Goal: Transaction & Acquisition: Download file/media

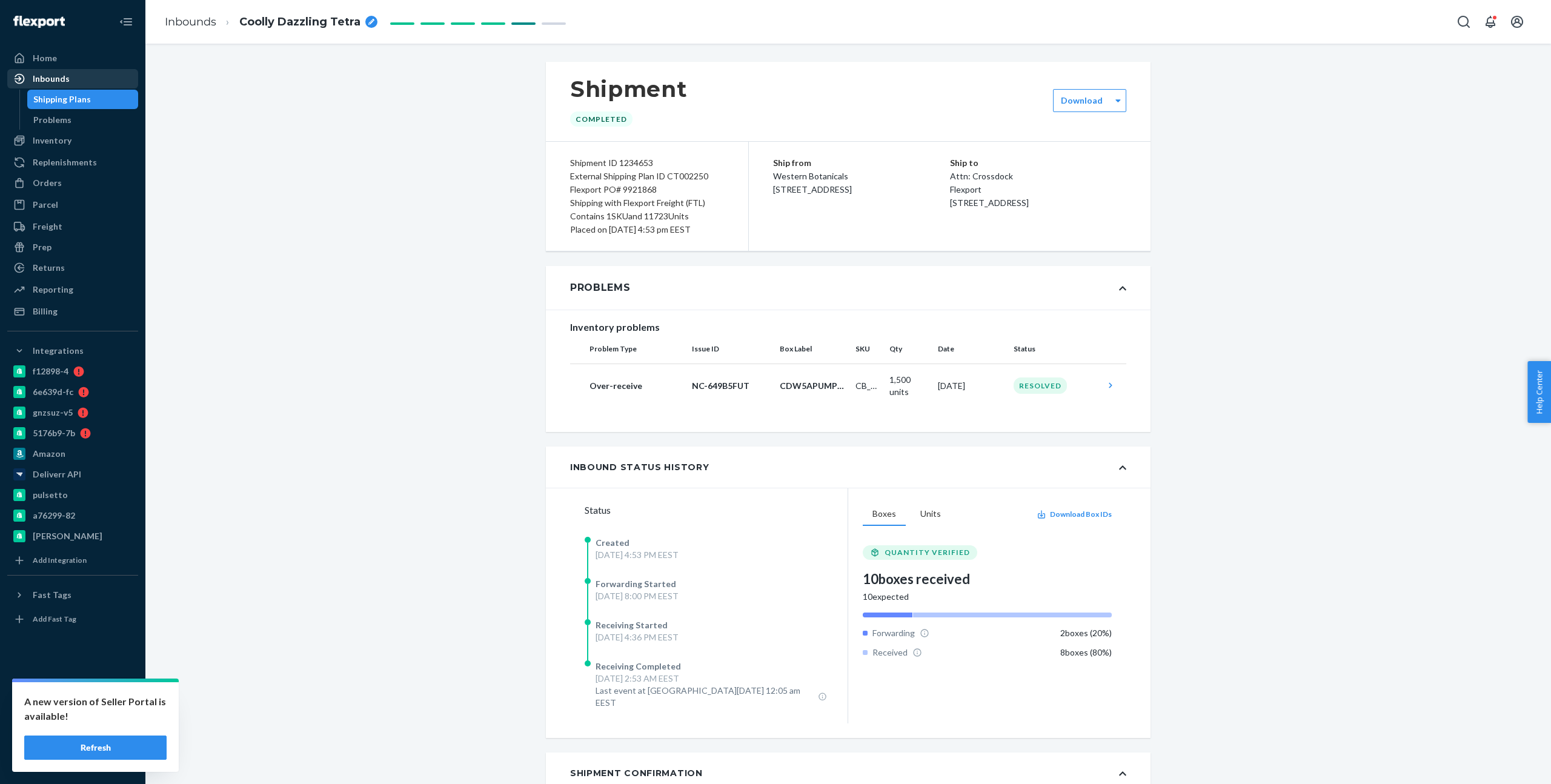
click at [50, 83] on div "Inbounds" at bounding box center [51, 78] width 37 height 12
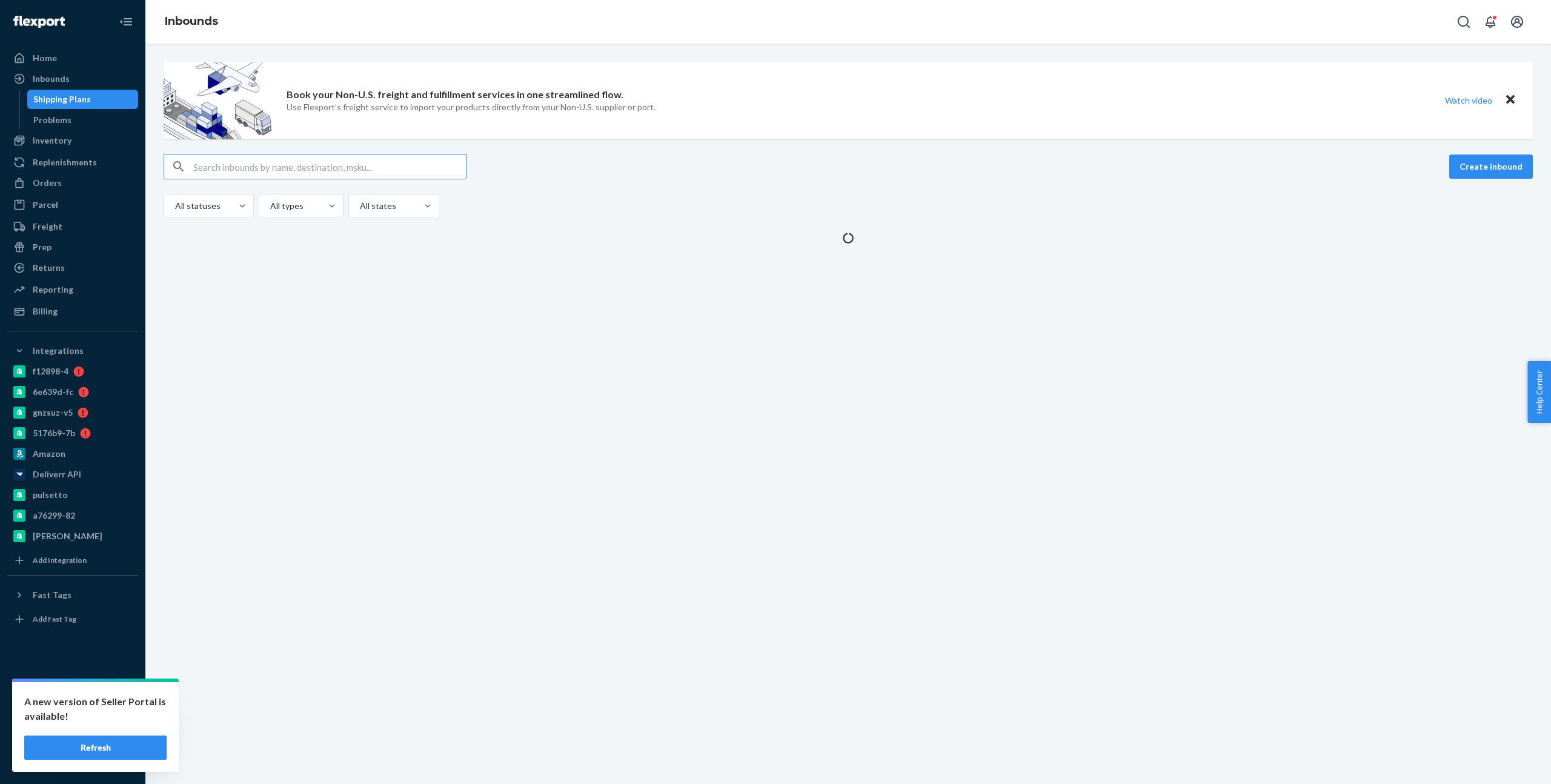
type input "9930615"
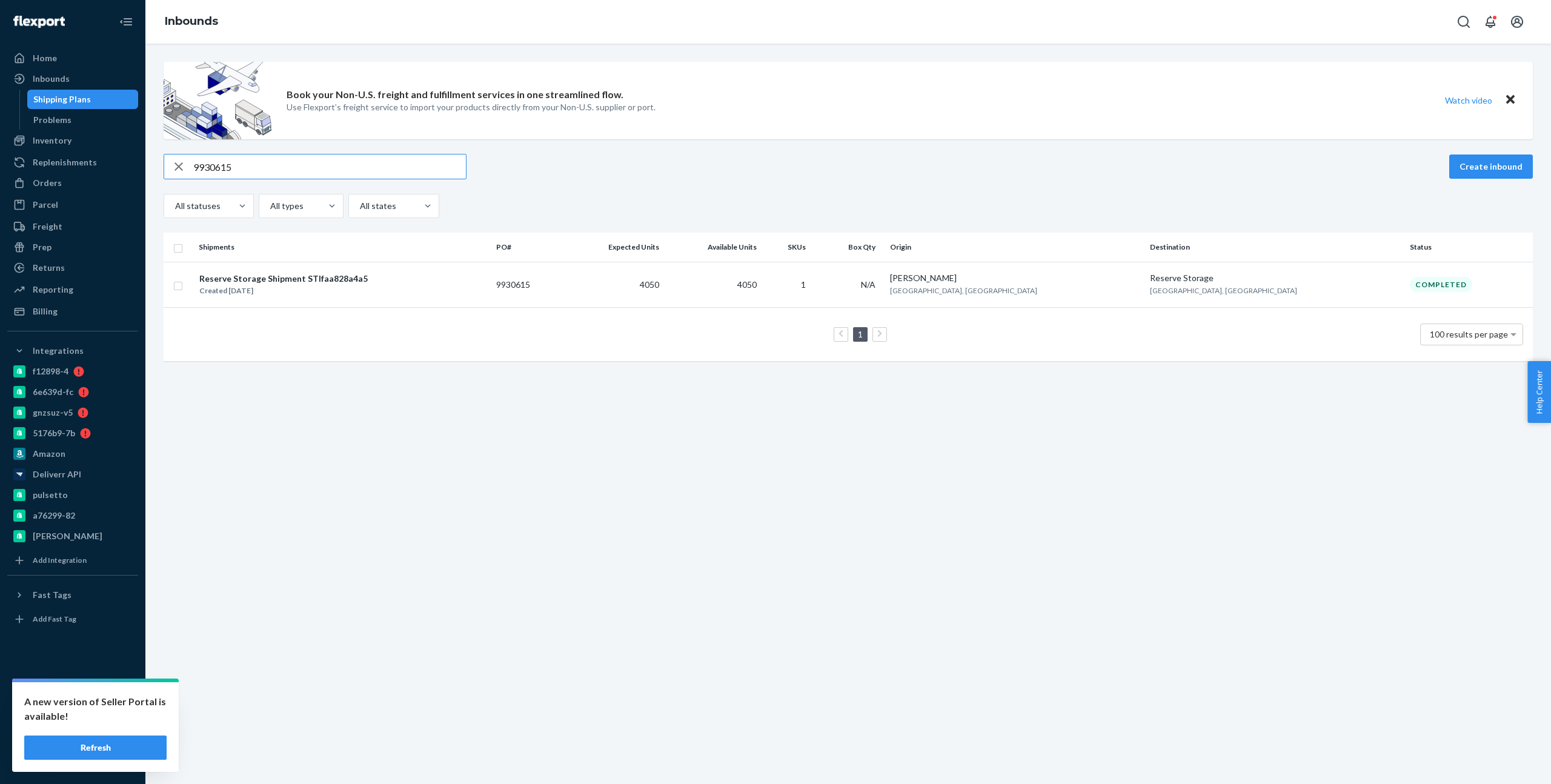
click at [486, 289] on div "Reserve Storage Shipment STIfaa828a4a5 Created Sep 10, 2025" at bounding box center [342, 285] width 288 height 25
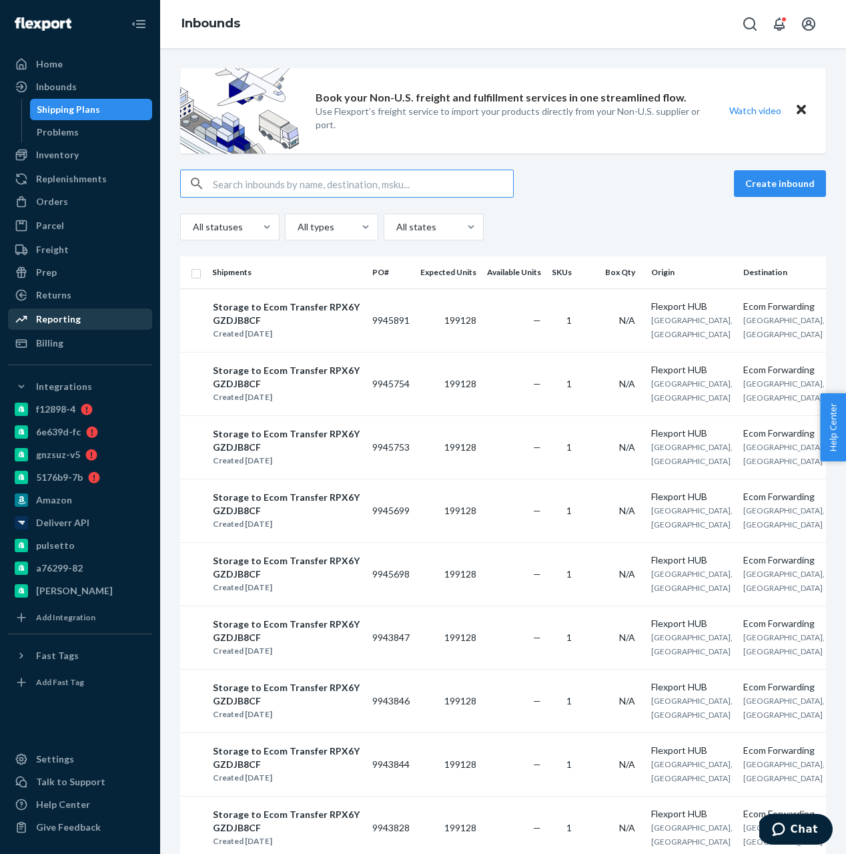
click at [61, 314] on div "Reporting" at bounding box center [58, 318] width 45 height 13
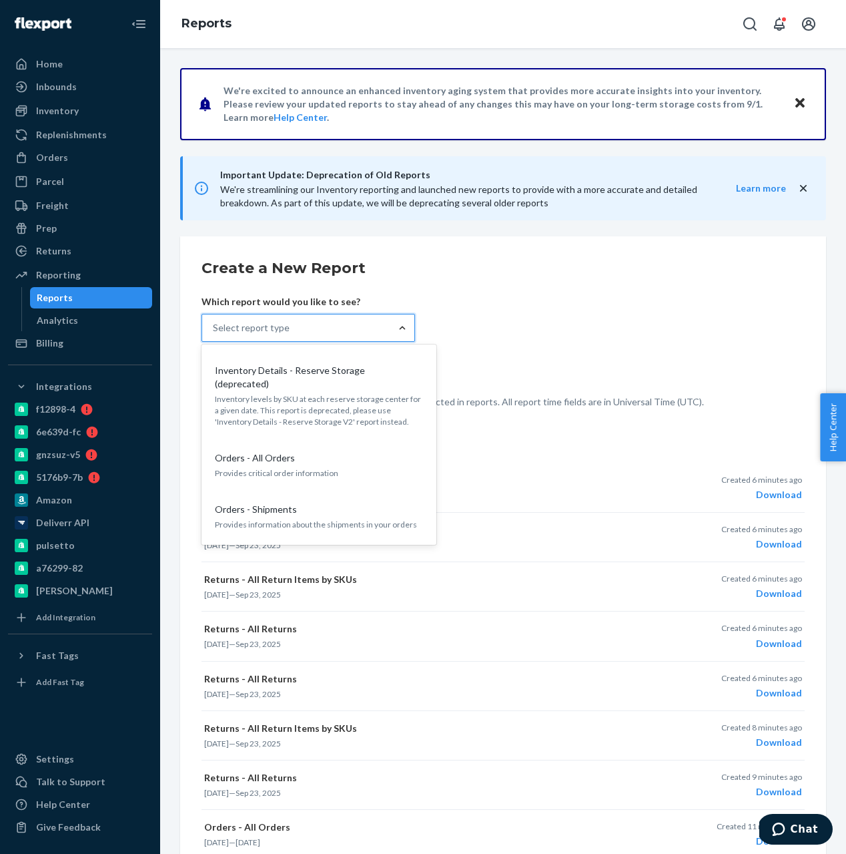
scroll to position [1462, 0]
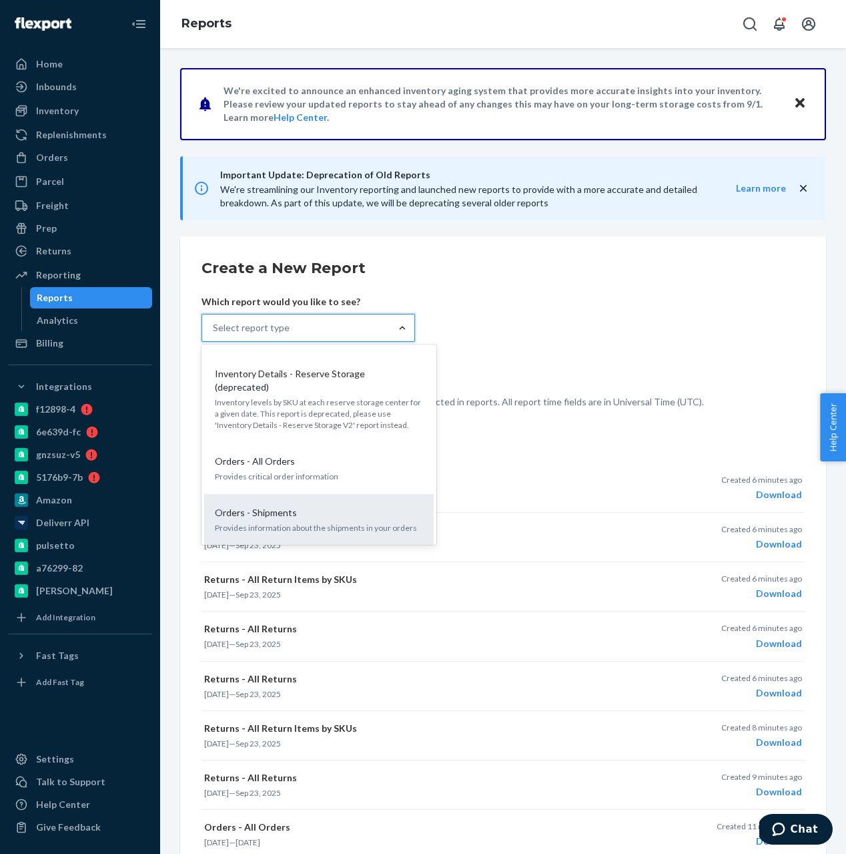
click at [350, 499] on div "Orders - Shipments Provides information about the shipments in your orders" at bounding box center [319, 519] width 214 height 41
click at [214, 334] on input "option Orders - Shipments focused, 25 of 36. 36 results available. Use Up and D…" at bounding box center [213, 327] width 1 height 13
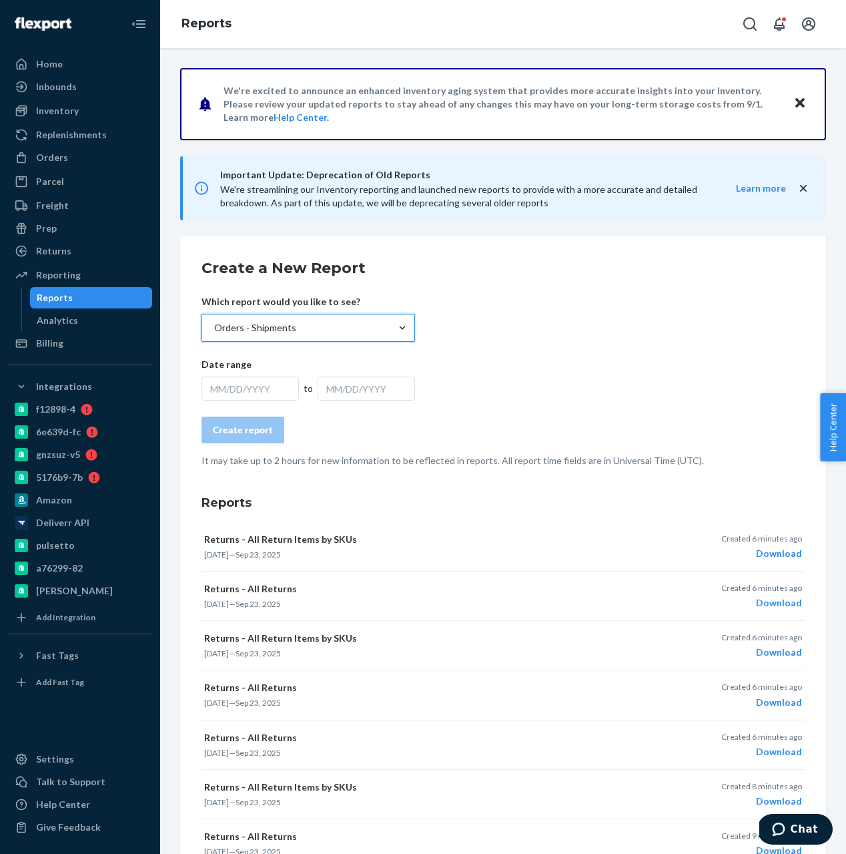
click at [250, 390] on div "MM/DD/YYYY" at bounding box center [250, 388] width 97 height 24
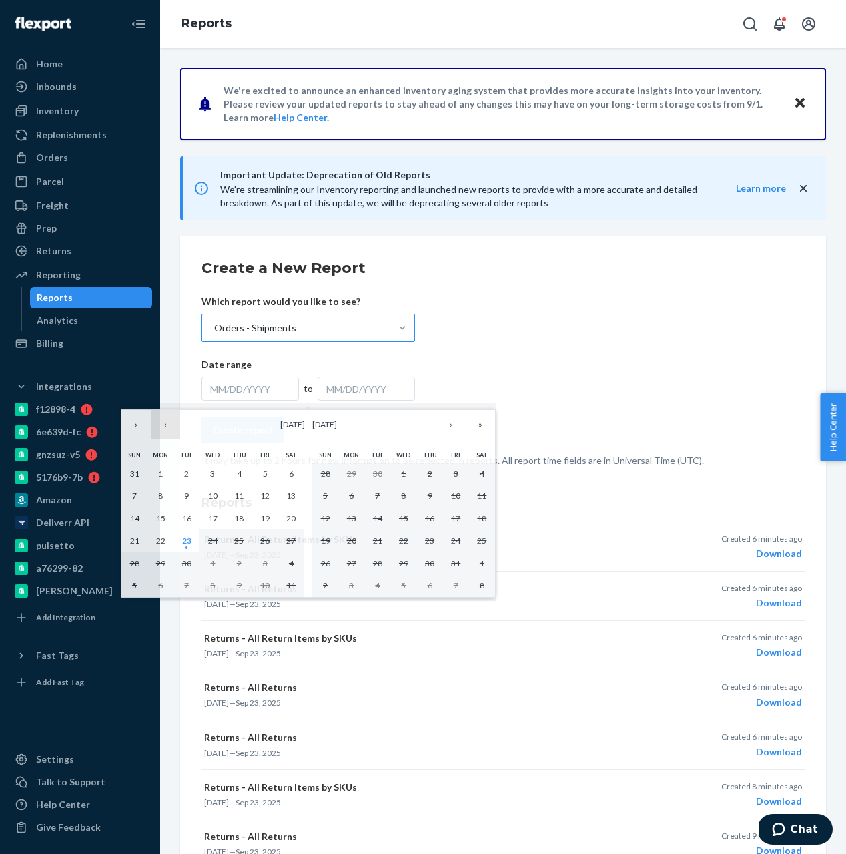
click at [167, 420] on button "‹" at bounding box center [165, 424] width 29 height 29
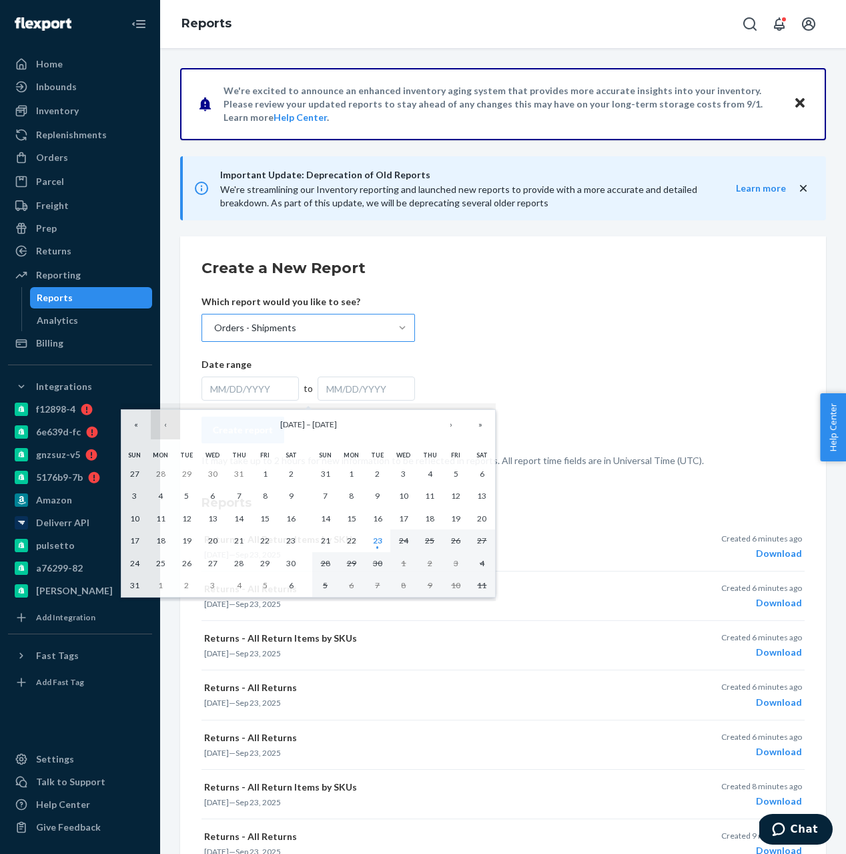
click at [167, 420] on button "‹" at bounding box center [165, 424] width 29 height 29
click at [182, 480] on button "1" at bounding box center [187, 474] width 26 height 23
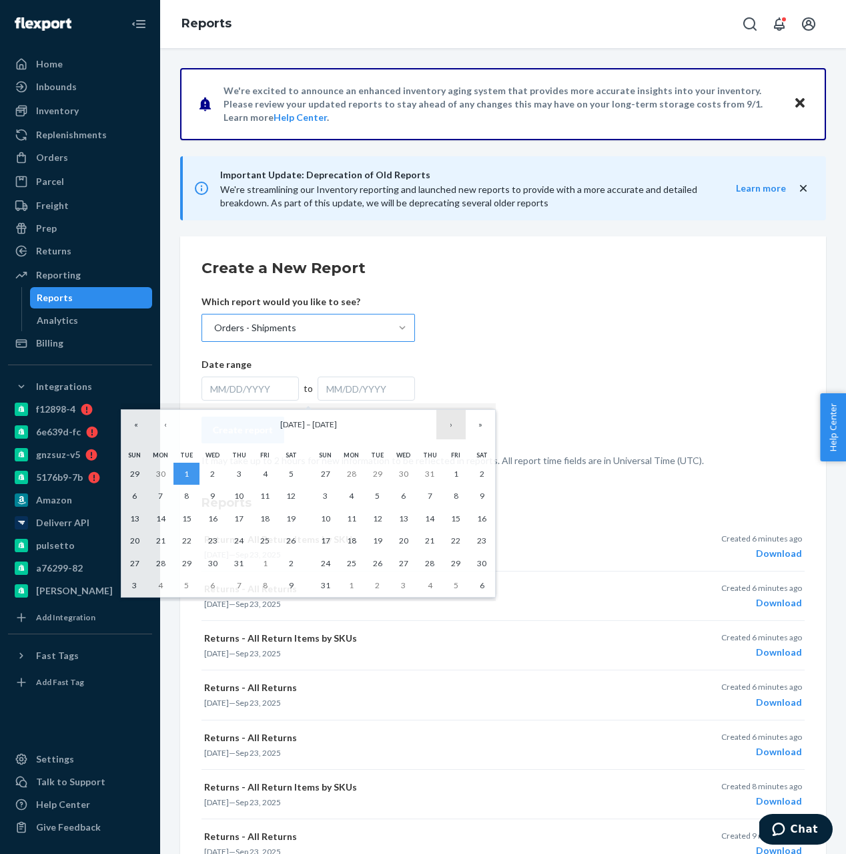
click at [454, 416] on button "›" at bounding box center [450, 424] width 29 height 29
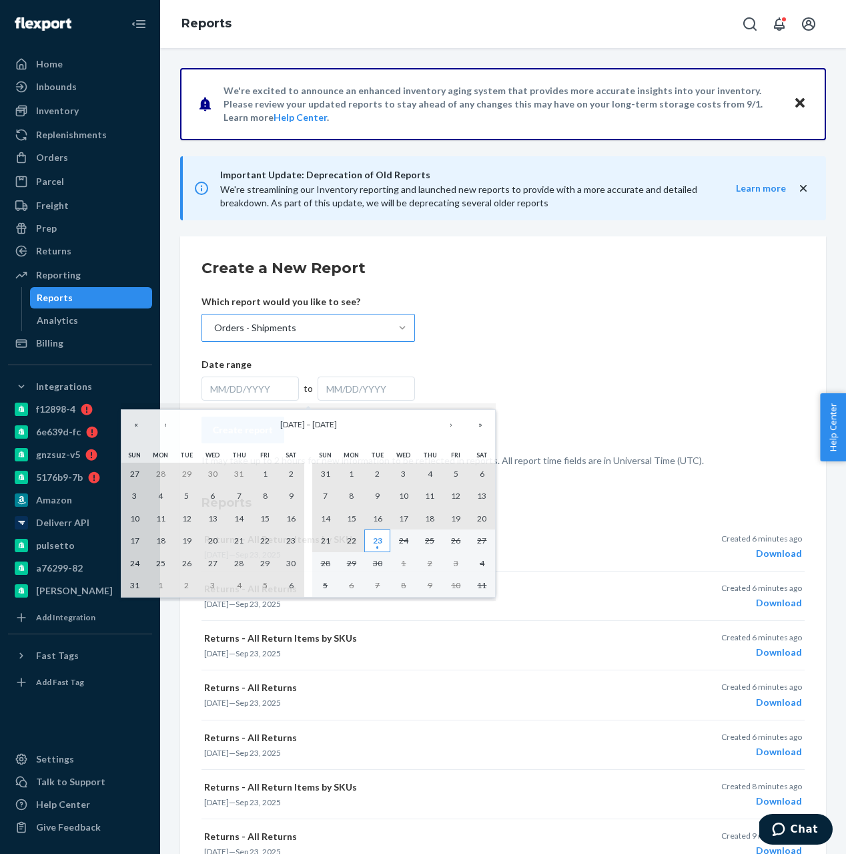
click at [374, 534] on button "23" at bounding box center [377, 540] width 26 height 23
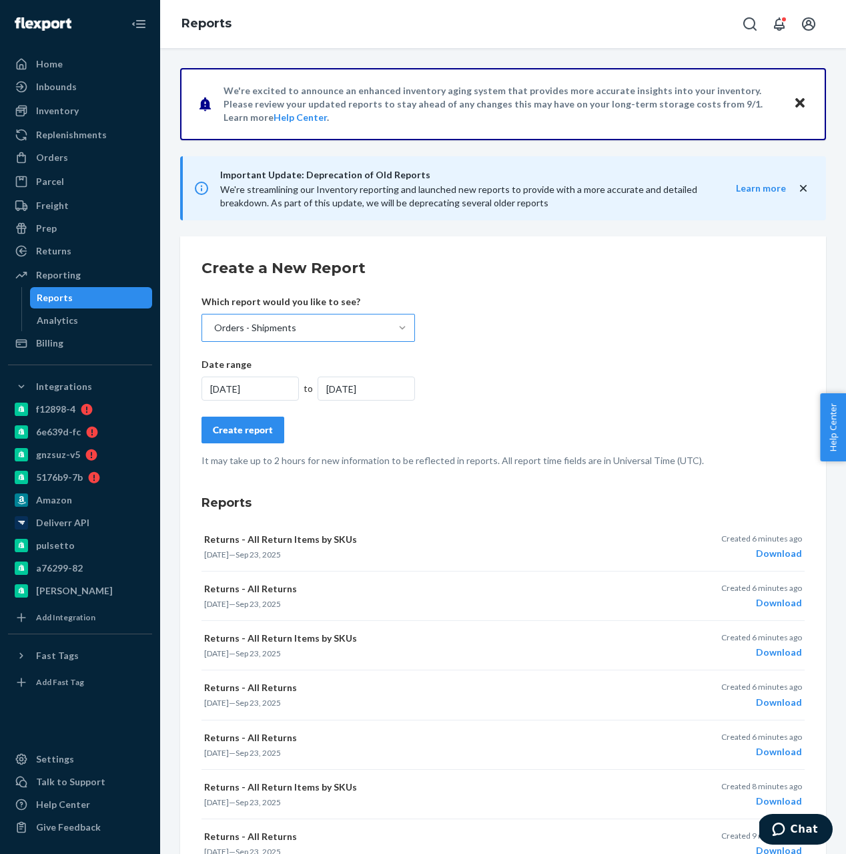
click at [247, 430] on div "Create report" at bounding box center [243, 429] width 60 height 13
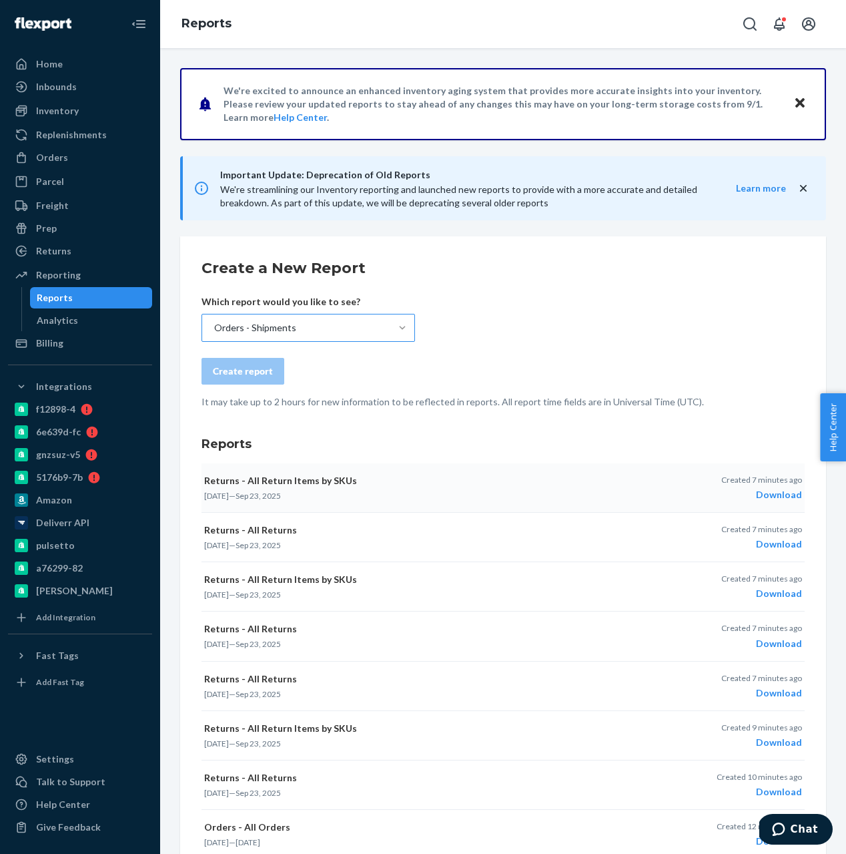
click at [798, 499] on div "Download" at bounding box center [761, 494] width 81 height 13
click at [366, 336] on div "Orders - Shipments" at bounding box center [296, 327] width 188 height 27
click at [214, 334] on input "Orders - Shipments" at bounding box center [213, 327] width 1 height 13
click at [459, 308] on form "Create a New Report Which report would you like to see? Orders - Shipments Crea…" at bounding box center [503, 333] width 603 height 151
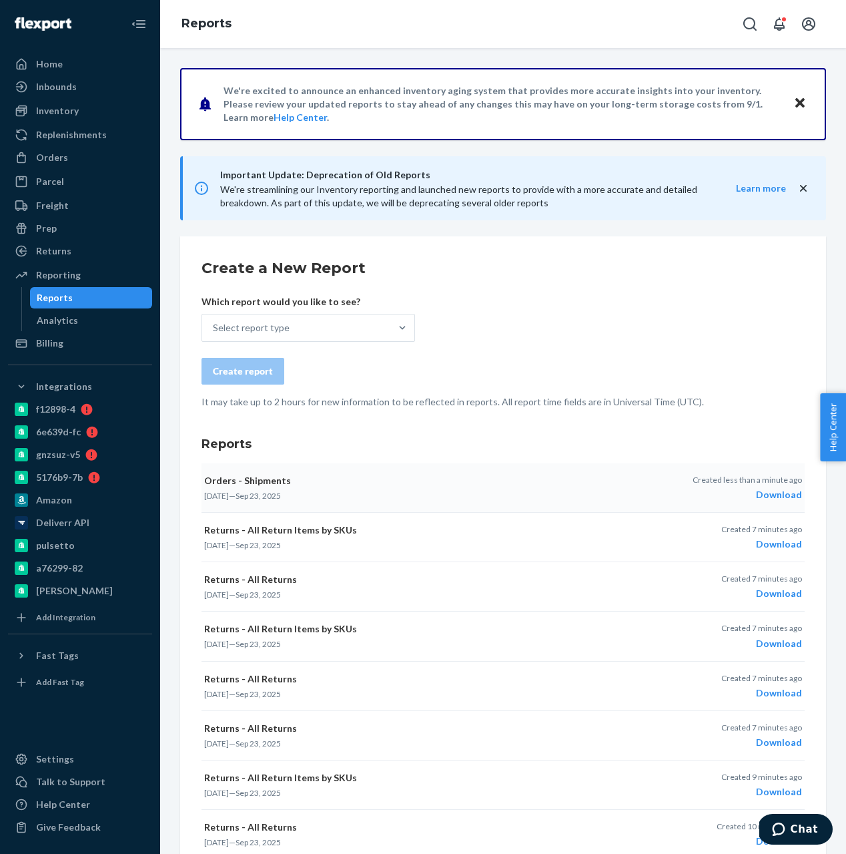
click at [778, 489] on div "Download" at bounding box center [747, 494] width 109 height 13
